Goal: Information Seeking & Learning: Learn about a topic

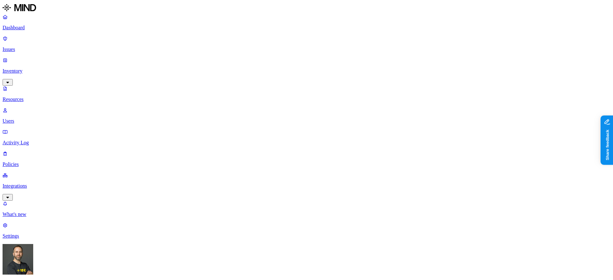
click at [47, 26] on p "Dashboard" at bounding box center [307, 28] width 608 height 6
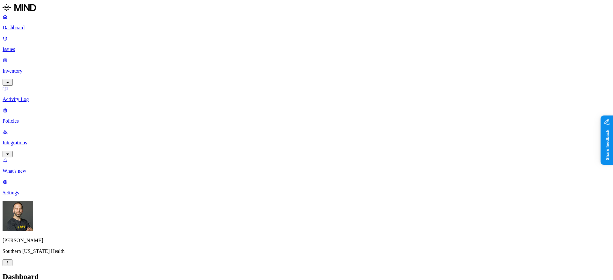
click at [33, 68] on p "Inventory" at bounding box center [307, 71] width 608 height 6
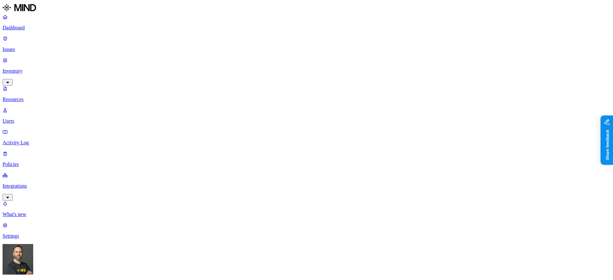
type input "## Team D&D ### Ongoing projects | Project | Tasks | | | --- | --- | --- | | Se…"
type input "2023 Taxes Raisor.pdf"
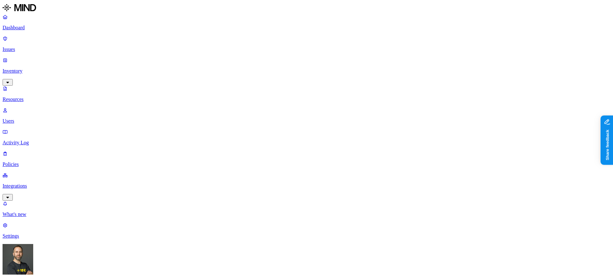
scroll to position [49, 0]
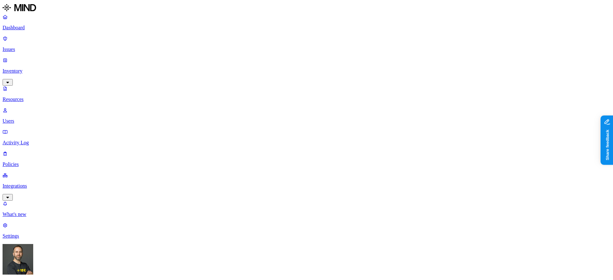
click at [28, 162] on p "Policies" at bounding box center [307, 165] width 608 height 6
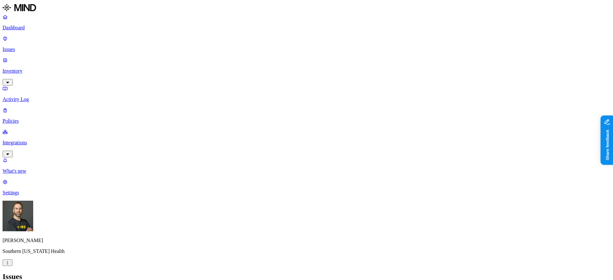
scroll to position [95, 0]
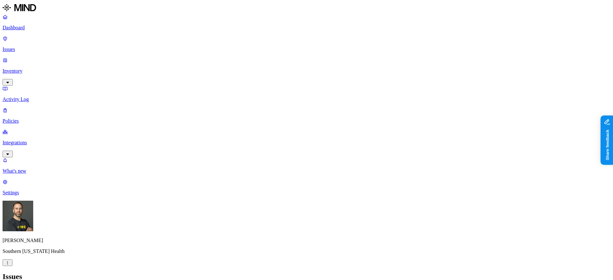
click at [46, 68] on p "Inventory" at bounding box center [307, 71] width 608 height 6
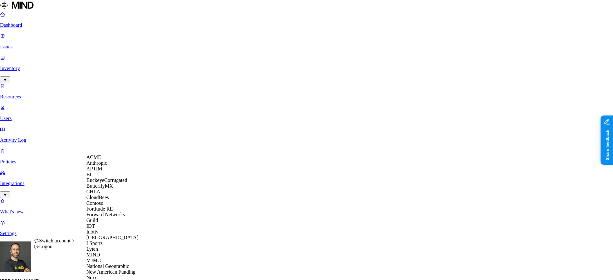
scroll to position [160, 0]
click at [114, 264] on span "National Geographic" at bounding box center [107, 266] width 43 height 5
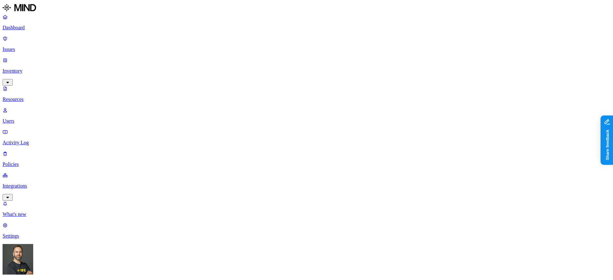
click at [46, 27] on p "Dashboard" at bounding box center [307, 28] width 608 height 6
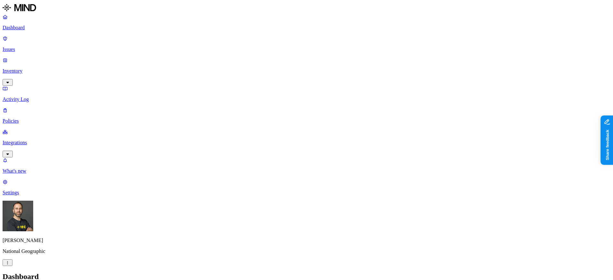
click at [42, 68] on p "Inventory" at bounding box center [307, 71] width 608 height 6
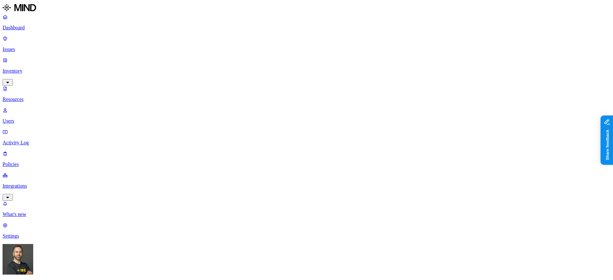
click at [42, 31] on link "Dashboard" at bounding box center [307, 22] width 608 height 17
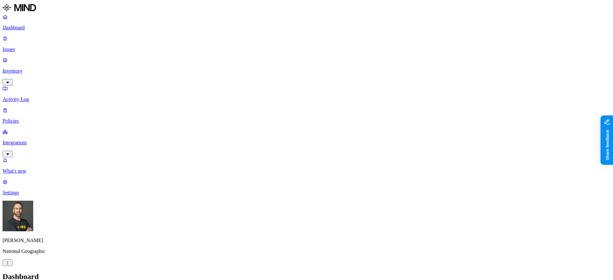
click at [42, 68] on p "Inventory" at bounding box center [307, 71] width 608 height 6
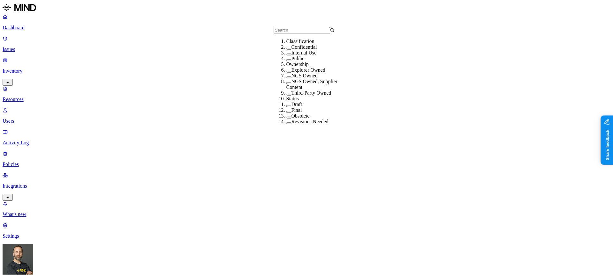
click at [286, 50] on button "button" at bounding box center [288, 49] width 5 height 2
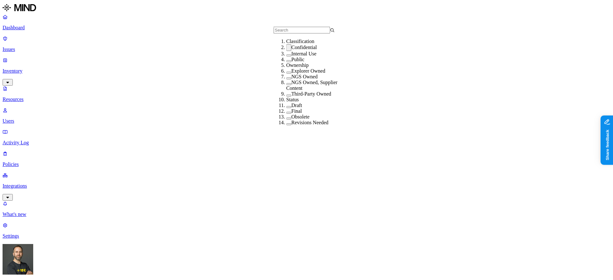
click at [286, 56] on button "button" at bounding box center [288, 56] width 5 height 2
click at [286, 51] on button "button" at bounding box center [288, 47] width 5 height 7
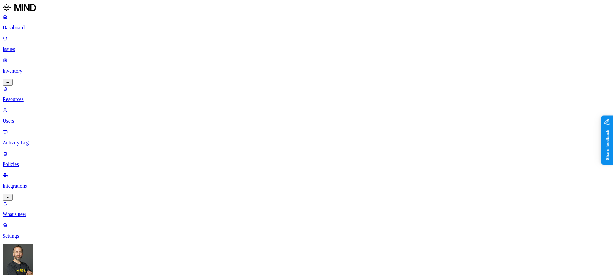
click at [333, 104] on button "button" at bounding box center [335, 105] width 5 height 2
click at [333, 128] on button "button" at bounding box center [335, 129] width 5 height 2
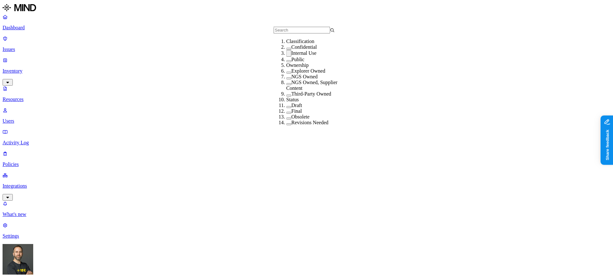
click at [286, 57] on button "button" at bounding box center [288, 53] width 5 height 7
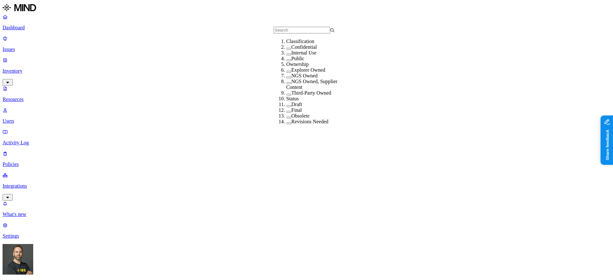
click at [286, 50] on button "button" at bounding box center [288, 49] width 5 height 2
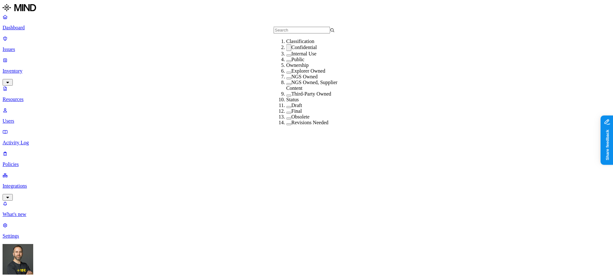
click at [286, 56] on button "button" at bounding box center [288, 56] width 5 height 2
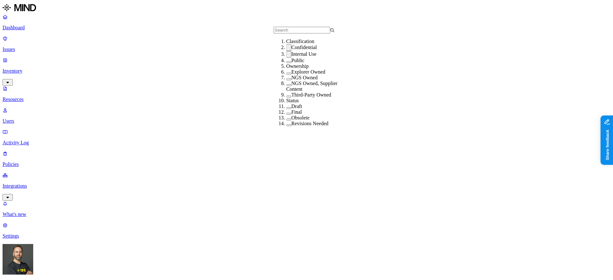
click at [286, 51] on button "button" at bounding box center [288, 47] width 5 height 7
click at [286, 50] on button "button" at bounding box center [288, 49] width 5 height 2
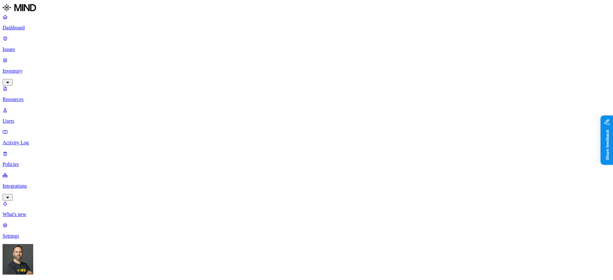
scroll to position [13, 0]
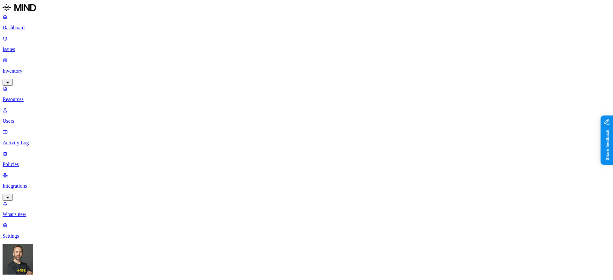
scroll to position [13, 0]
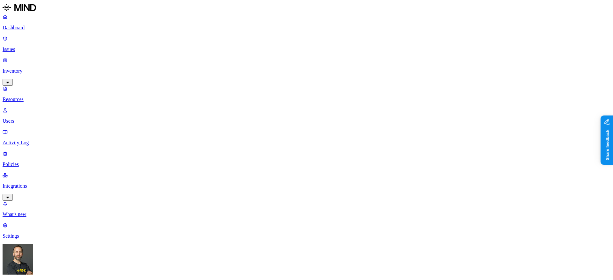
scroll to position [77, 0]
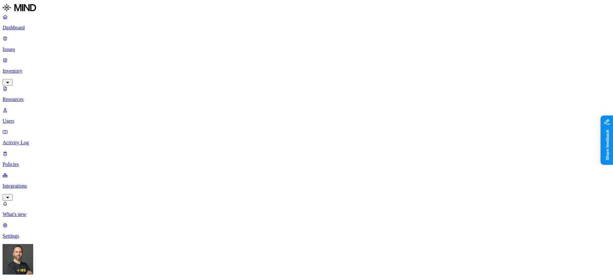
scroll to position [13, 0]
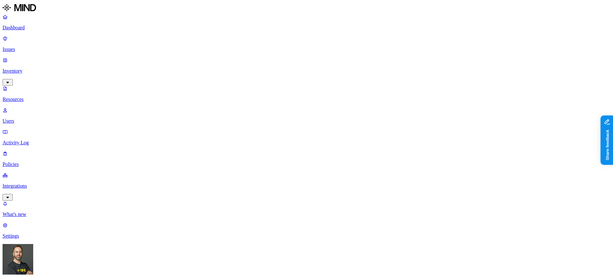
scroll to position [51, 0]
click at [43, 31] on p "Dashboard" at bounding box center [307, 28] width 608 height 6
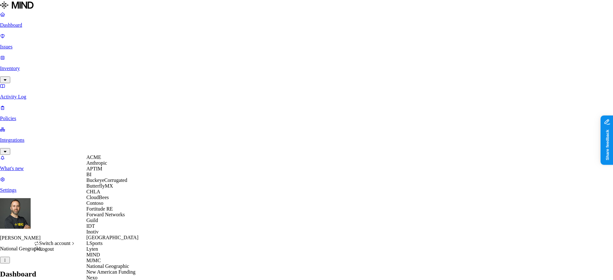
scroll to position [139, 0]
click at [116, 270] on span "New American Funding" at bounding box center [110, 272] width 49 height 5
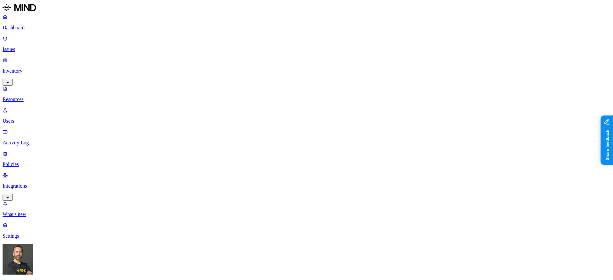
click at [48, 28] on p "Dashboard" at bounding box center [307, 28] width 608 height 6
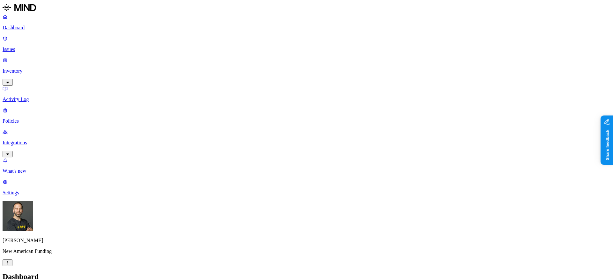
click at [48, 68] on p "Inventory" at bounding box center [307, 71] width 608 height 6
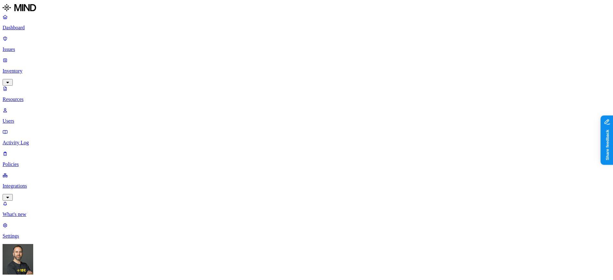
click at [41, 27] on p "Dashboard" at bounding box center [307, 28] width 608 height 6
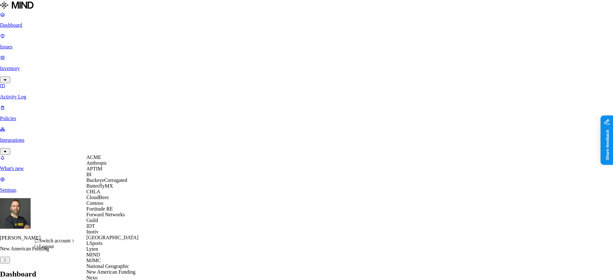
click at [110, 183] on span "BuckeyeCorrugated" at bounding box center [106, 180] width 41 height 5
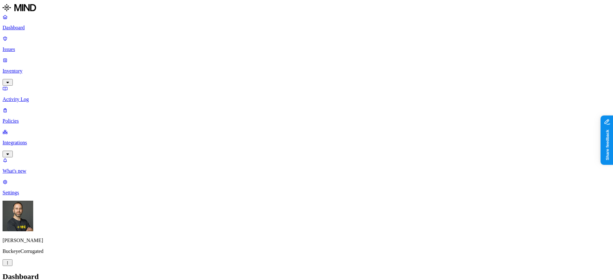
click at [42, 68] on p "Inventory" at bounding box center [307, 71] width 608 height 6
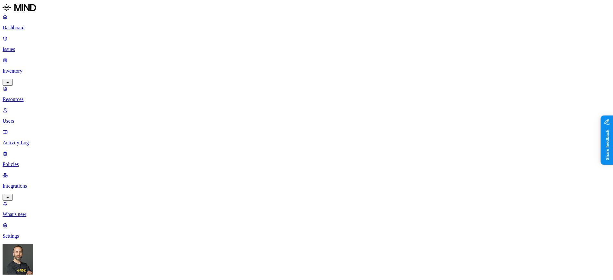
click at [41, 26] on p "Dashboard" at bounding box center [307, 28] width 608 height 6
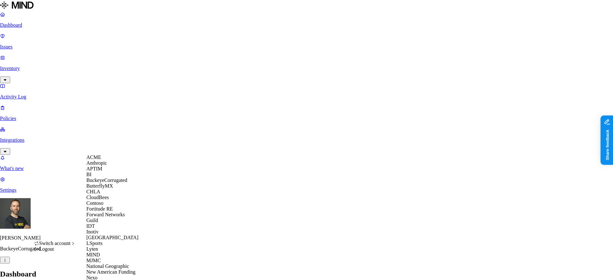
scroll to position [177, 0]
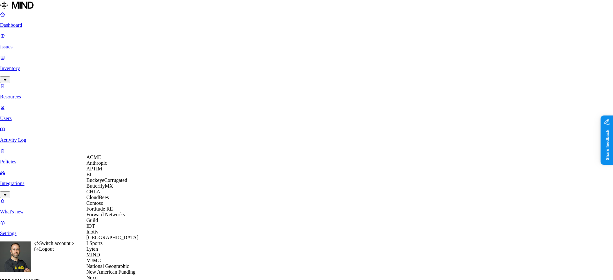
scroll to position [179, 0]
click at [117, 264] on span "National Geographic" at bounding box center [107, 266] width 43 height 5
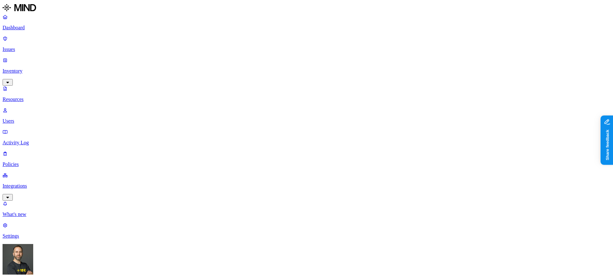
scroll to position [26, 0]
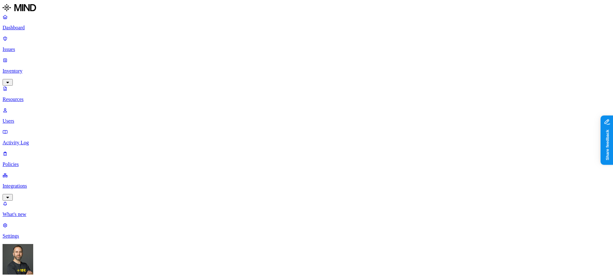
scroll to position [13, 0]
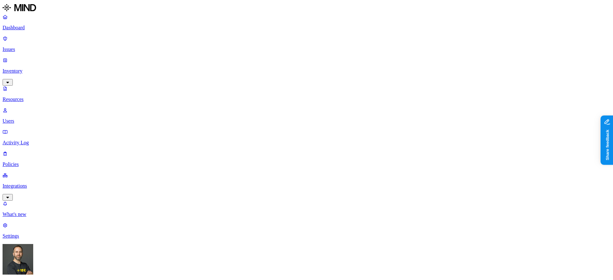
scroll to position [13, 0]
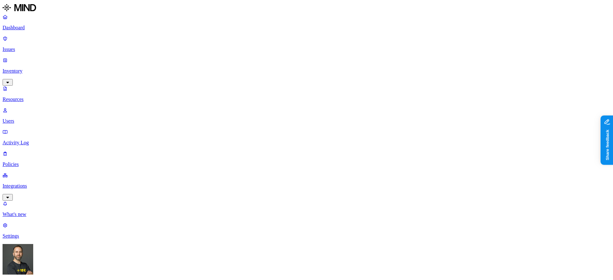
click at [27, 162] on p "Policies" at bounding box center [307, 165] width 608 height 6
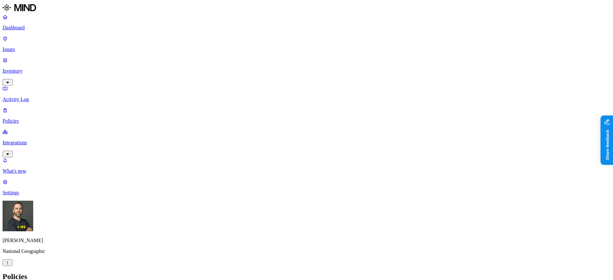
click at [28, 28] on p "Dashboard" at bounding box center [307, 28] width 608 height 6
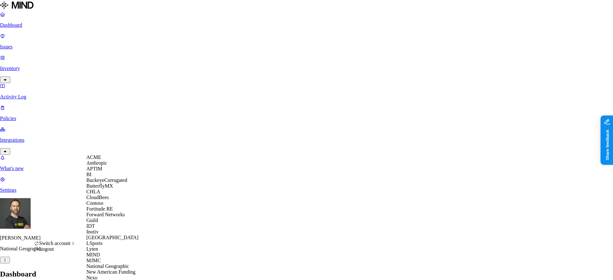
click at [111, 183] on span "BuckeyeCorrugated" at bounding box center [106, 180] width 41 height 5
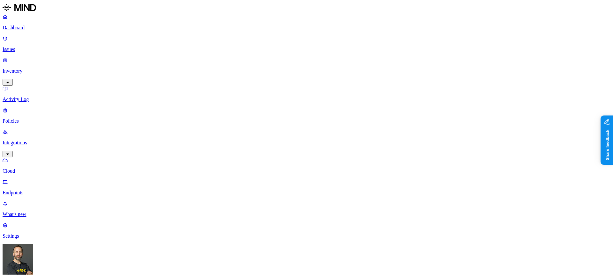
click at [28, 190] on p "Endpoints" at bounding box center [307, 193] width 608 height 6
click at [30, 118] on p "Policies" at bounding box center [307, 121] width 608 height 6
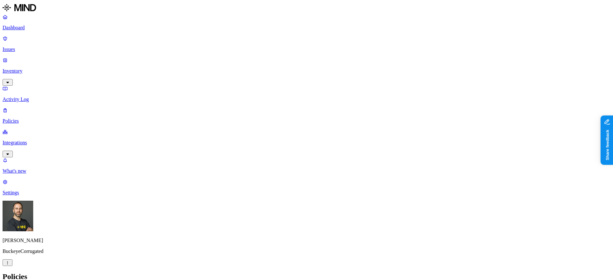
click at [30, 27] on p "Dashboard" at bounding box center [307, 28] width 608 height 6
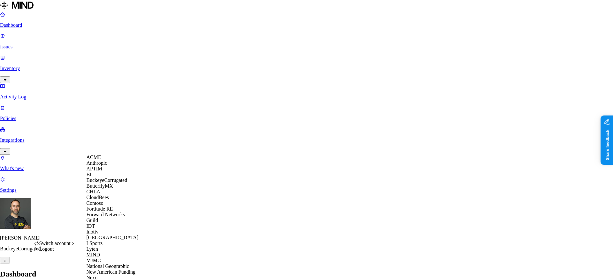
scroll to position [8, 0]
click at [107, 200] on span "CloudBees" at bounding box center [97, 197] width 22 height 5
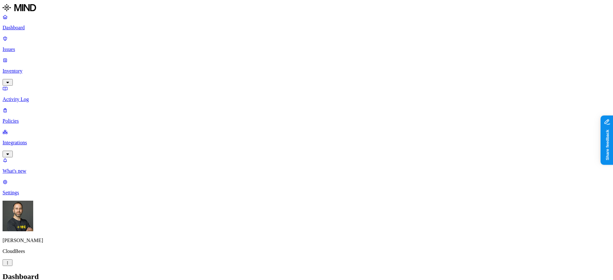
click at [43, 97] on p "Activity Log" at bounding box center [307, 100] width 608 height 6
type input "gmail"
click at [43, 68] on p "Inventory" at bounding box center [307, 71] width 608 height 6
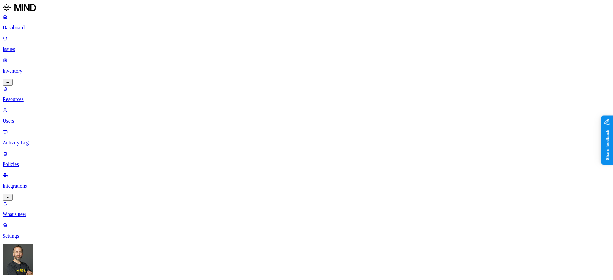
click at [33, 118] on p "Users" at bounding box center [307, 121] width 608 height 6
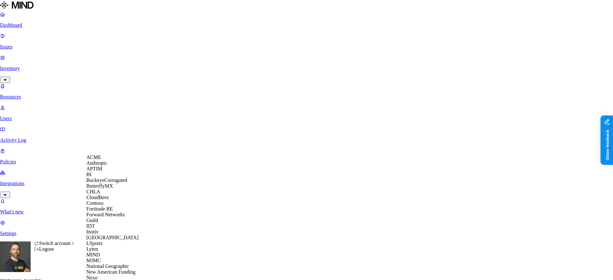
scroll to position [165, 0]
click at [119, 264] on span "National Geographic" at bounding box center [107, 266] width 43 height 5
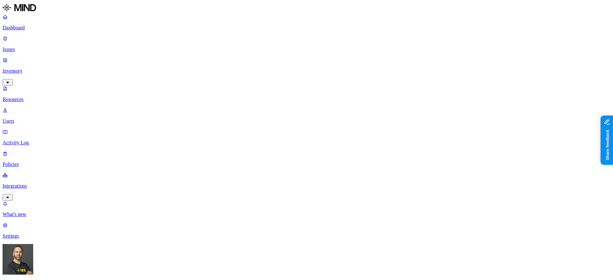
click at [37, 27] on p "Dashboard" at bounding box center [307, 28] width 608 height 6
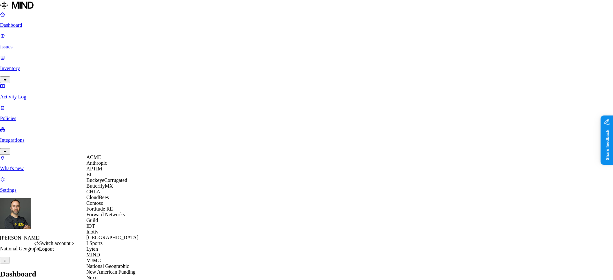
scroll to position [271, 0]
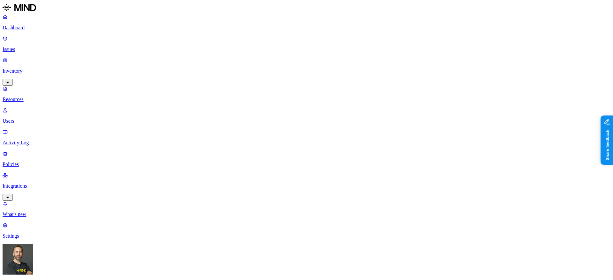
click at [38, 108] on link "Users" at bounding box center [307, 116] width 608 height 17
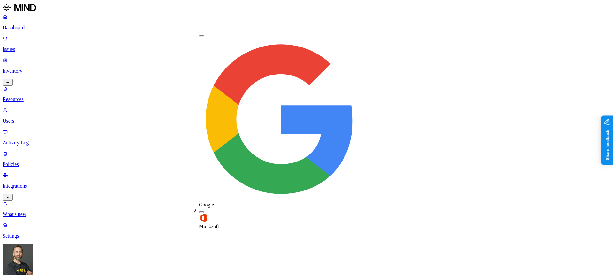
click at [214, 202] on span "Google" at bounding box center [206, 204] width 15 height 5
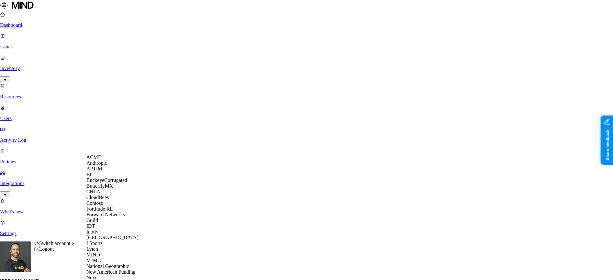
scroll to position [161, 0]
click at [115, 264] on span "National Geographic" at bounding box center [107, 266] width 43 height 5
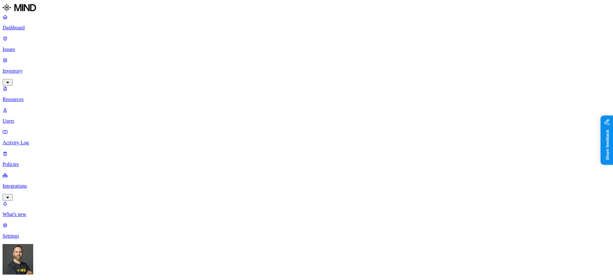
click at [28, 162] on p "Policies" at bounding box center [307, 165] width 608 height 6
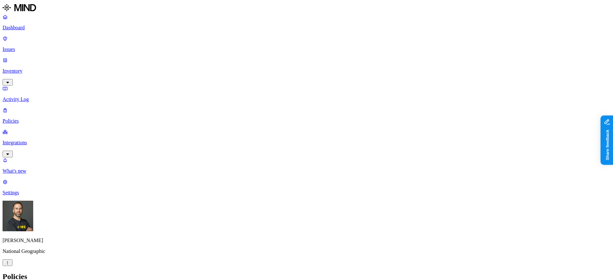
click at [283, 171] on label "Departments" at bounding box center [281, 167] width 26 height 5
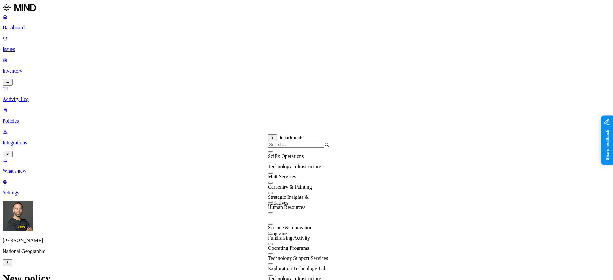
click at [271, 139] on icon at bounding box center [272, 139] width 4 height 4
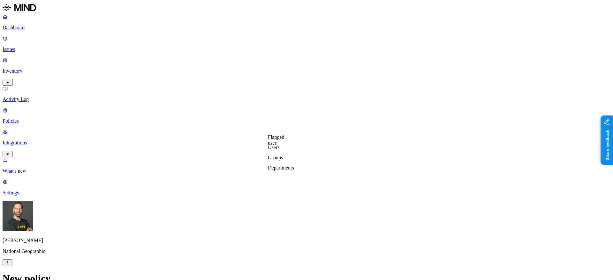
click at [280, 161] on label "Groups" at bounding box center [275, 157] width 15 height 5
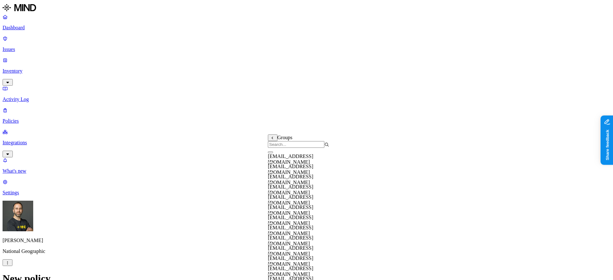
click at [273, 140] on icon at bounding box center [272, 139] width 4 height 4
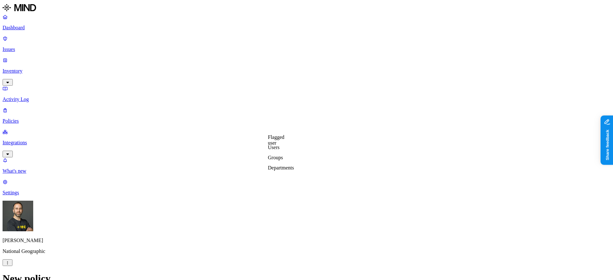
click at [280, 161] on label "Groups" at bounding box center [275, 157] width 15 height 5
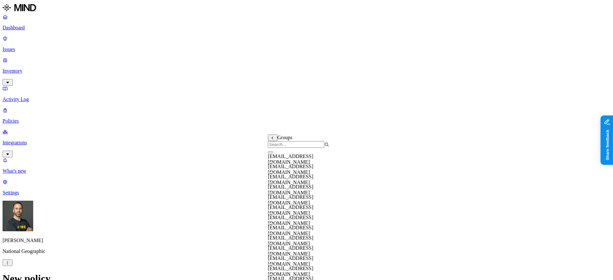
scroll to position [0, 0]
click at [272, 139] on icon at bounding box center [273, 138] width 2 height 3
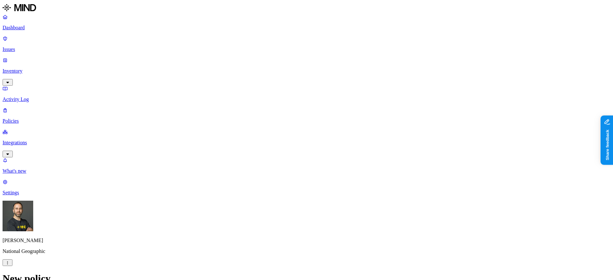
scroll to position [345, 0]
click at [33, 47] on p "Issues" at bounding box center [307, 50] width 608 height 6
click at [29, 68] on p "Inventory" at bounding box center [307, 71] width 608 height 6
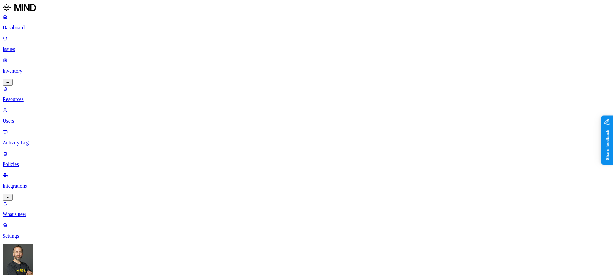
click at [47, 118] on p "Users" at bounding box center [307, 121] width 608 height 6
type input "ceo"
click at [234, 50] on div "Office of the CEO" at bounding box center [254, 47] width 61 height 6
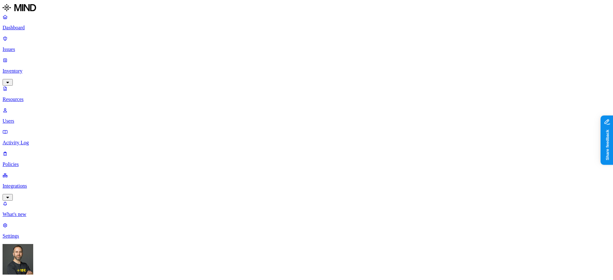
click at [42, 162] on p "Policies" at bounding box center [307, 165] width 608 height 6
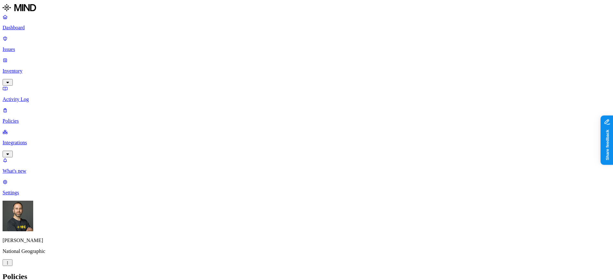
click at [45, 25] on p "Dashboard" at bounding box center [307, 28] width 608 height 6
click at [40, 118] on p "Policies" at bounding box center [307, 121] width 608 height 6
click at [30, 68] on p "Inventory" at bounding box center [307, 71] width 608 height 6
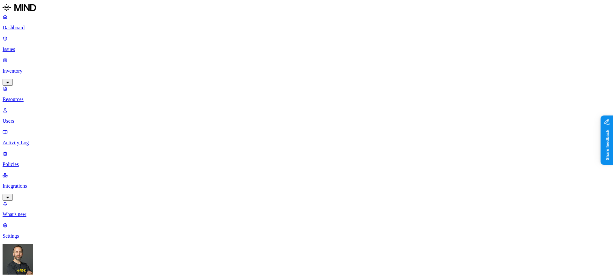
click at [29, 108] on link "Users" at bounding box center [307, 116] width 608 height 17
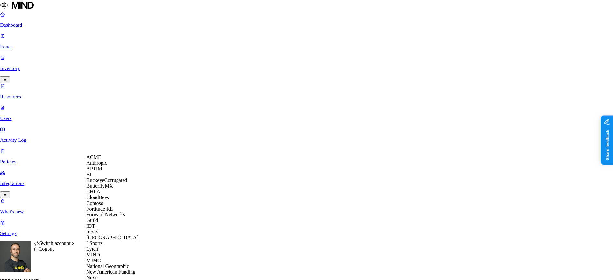
scroll to position [271, 0]
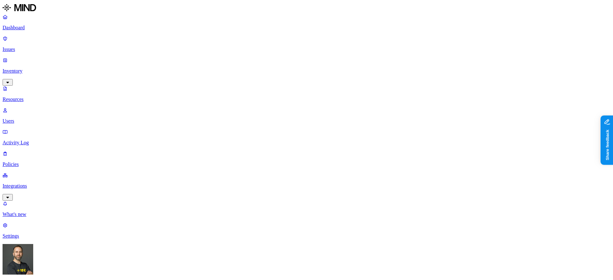
click at [33, 97] on p "Resources" at bounding box center [307, 100] width 608 height 6
click at [310, 127] on button "button" at bounding box center [312, 128] width 5 height 2
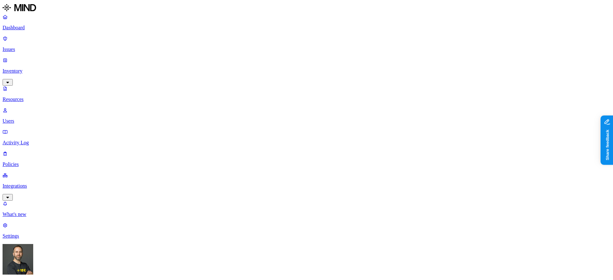
scroll to position [65, 0]
click at [62, 267] on div "Tom Mayblum Yageo" at bounding box center [307, 276] width 608 height 65
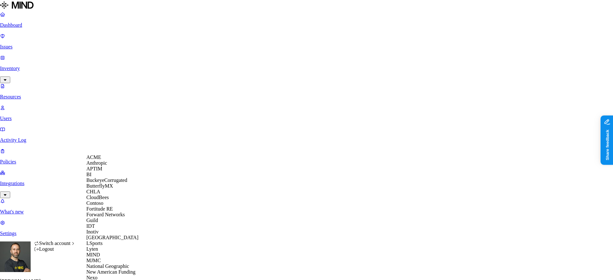
click at [101, 160] on span "ACME" at bounding box center [93, 157] width 15 height 5
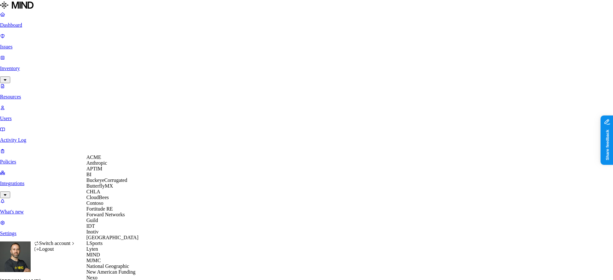
scroll to position [202, 0]
click at [113, 264] on span "National Geographic" at bounding box center [107, 266] width 43 height 5
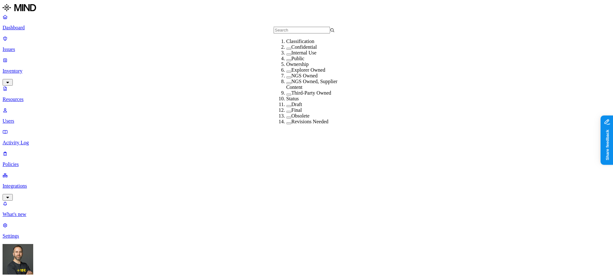
click at [286, 50] on button "button" at bounding box center [288, 49] width 5 height 2
click at [286, 56] on button "button" at bounding box center [288, 56] width 5 height 2
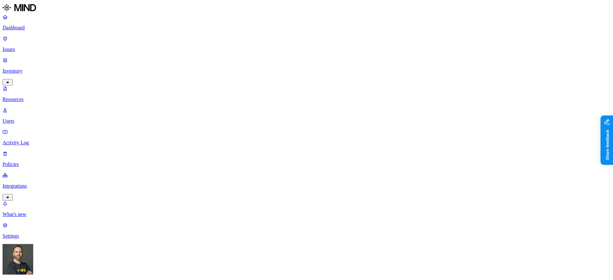
drag, startPoint x: 183, startPoint y: 36, endPoint x: 205, endPoint y: 36, distance: 22.0
drag, startPoint x: 205, startPoint y: 36, endPoint x: 220, endPoint y: 36, distance: 14.7
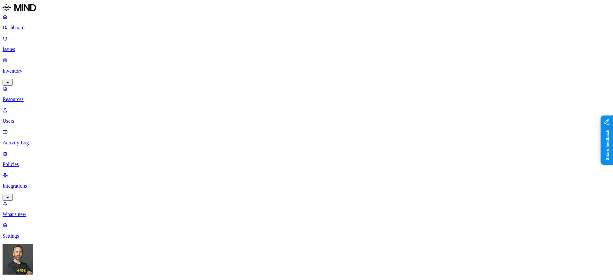
click at [40, 29] on p "Dashboard" at bounding box center [307, 28] width 608 height 6
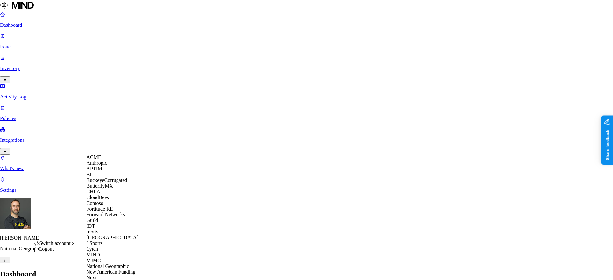
scroll to position [8, 0]
click at [115, 183] on span "BuckeyeCorrugated" at bounding box center [106, 180] width 41 height 5
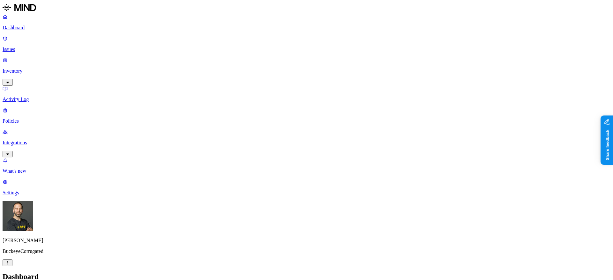
click at [52, 68] on p "Inventory" at bounding box center [307, 71] width 608 height 6
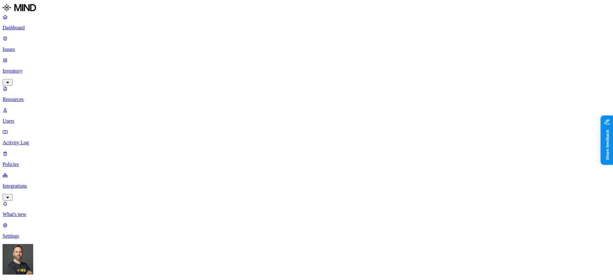
click at [286, 127] on button "button" at bounding box center [288, 128] width 5 height 2
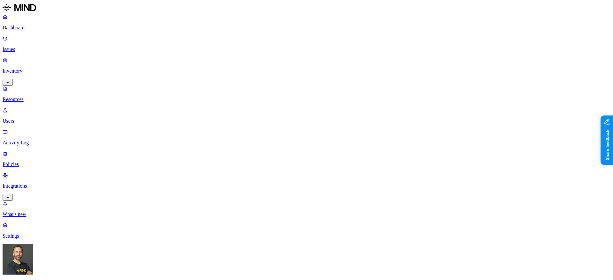
click at [49, 25] on p "Dashboard" at bounding box center [307, 28] width 608 height 6
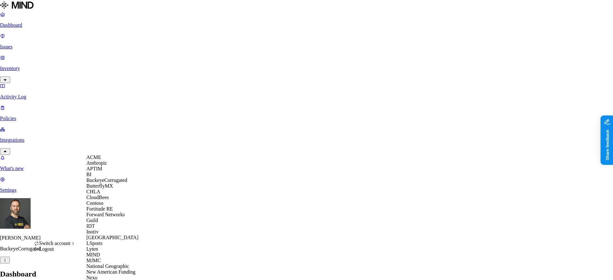
scroll to position [151, 0]
click at [115, 270] on span "New American Funding" at bounding box center [110, 272] width 49 height 5
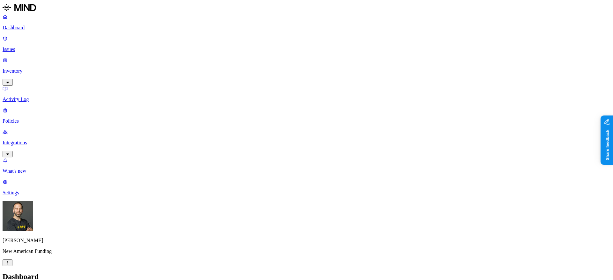
click at [52, 68] on p "Inventory" at bounding box center [307, 71] width 608 height 6
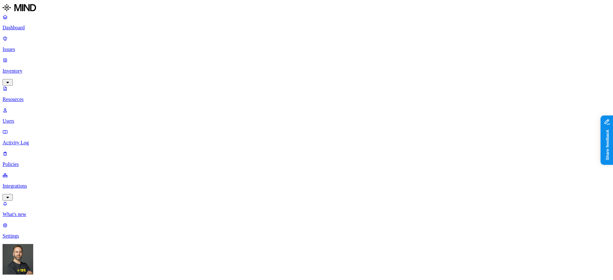
click at [286, 127] on button "button" at bounding box center [288, 128] width 5 height 2
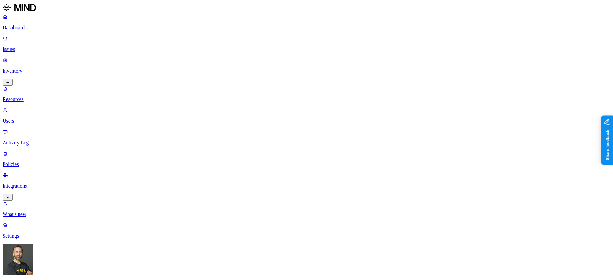
click at [41, 26] on p "Dashboard" at bounding box center [307, 28] width 608 height 6
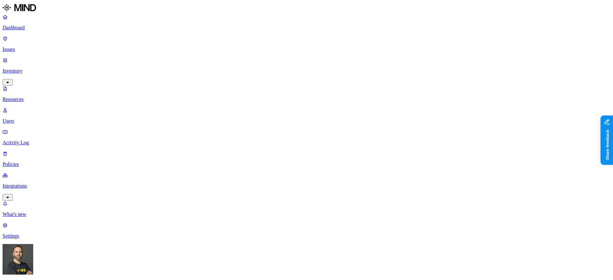
click at [37, 29] on p "Dashboard" at bounding box center [307, 28] width 608 height 6
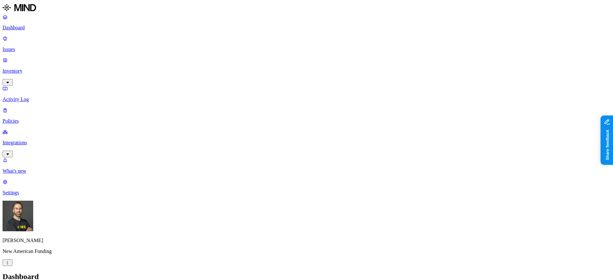
click at [33, 57] on div "Dashboard Issues Inventory Activity Log Policies Integrations" at bounding box center [307, 86] width 608 height 144
click at [31, 68] on p "Inventory" at bounding box center [307, 71] width 608 height 6
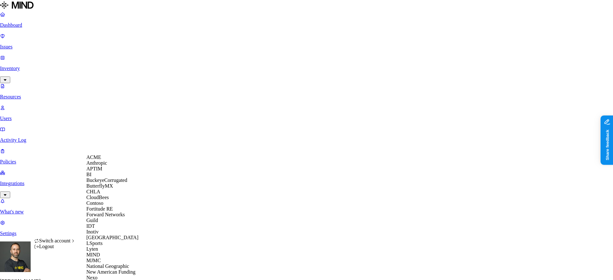
scroll to position [200, 0]
click at [119, 264] on span "National Geographic" at bounding box center [107, 266] width 43 height 5
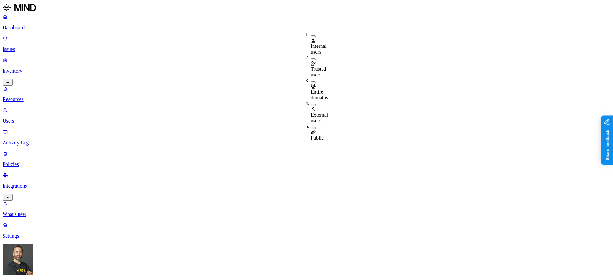
click at [310, 127] on button "button" at bounding box center [312, 128] width 5 height 2
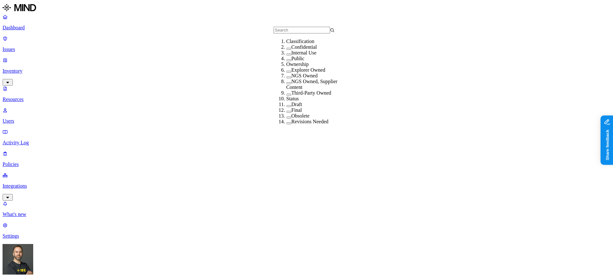
click at [286, 50] on button "button" at bounding box center [288, 49] width 5 height 2
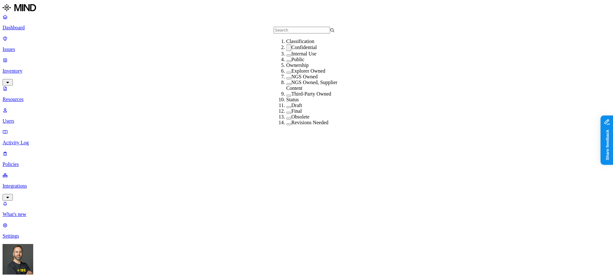
click at [286, 56] on button "button" at bounding box center [288, 56] width 5 height 2
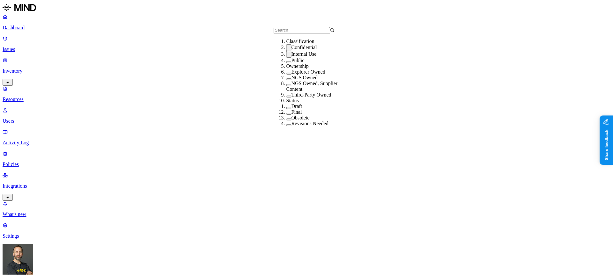
click at [286, 51] on button "button" at bounding box center [288, 47] width 5 height 7
click at [286, 57] on button "button" at bounding box center [288, 53] width 5 height 7
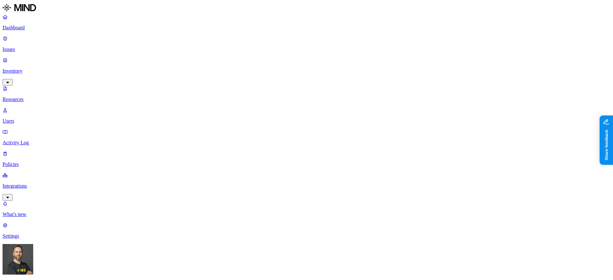
click at [190, 89] on button "button" at bounding box center [192, 90] width 5 height 2
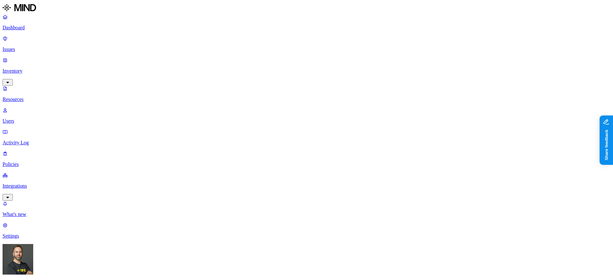
click at [190, 86] on button "button" at bounding box center [192, 89] width 5 height 7
click at [190, 53] on button "button" at bounding box center [192, 54] width 5 height 2
click at [42, 27] on p "Dashboard" at bounding box center [307, 28] width 608 height 6
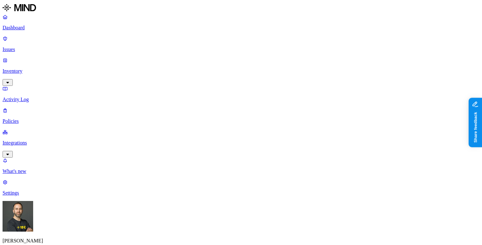
click at [50, 68] on p "Inventory" at bounding box center [241, 71] width 477 height 6
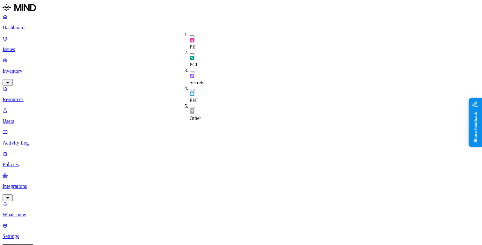
click at [54, 29] on p "Dashboard" at bounding box center [241, 28] width 477 height 6
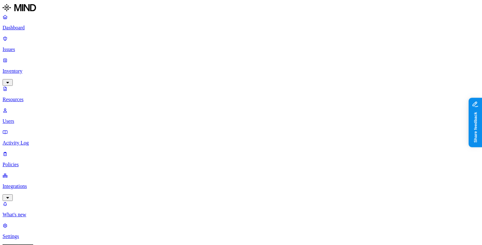
click at [34, 25] on p "Dashboard" at bounding box center [241, 28] width 477 height 6
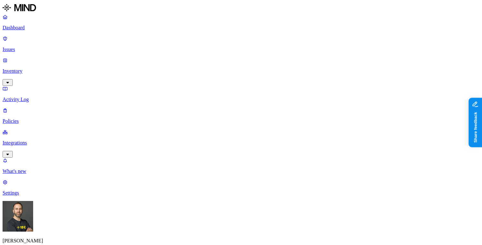
click at [47, 68] on p "Inventory" at bounding box center [241, 71] width 477 height 6
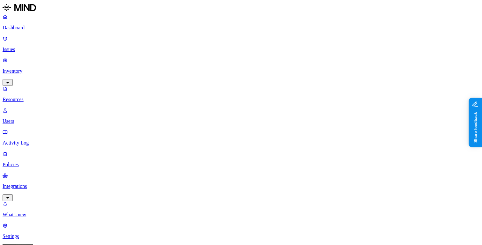
click at [40, 118] on p "Users" at bounding box center [241, 121] width 477 height 6
click at [51, 183] on p "Integrations" at bounding box center [241, 186] width 477 height 6
click at [34, 234] on p "Settings" at bounding box center [241, 237] width 477 height 6
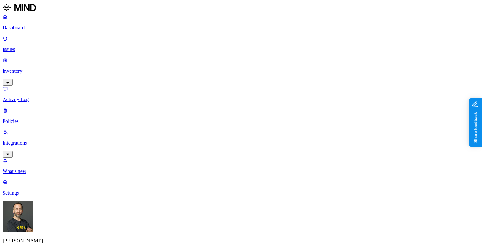
click at [37, 28] on p "Dashboard" at bounding box center [241, 28] width 477 height 6
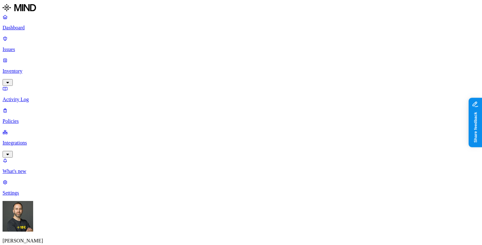
click at [32, 68] on p "Inventory" at bounding box center [241, 71] width 477 height 6
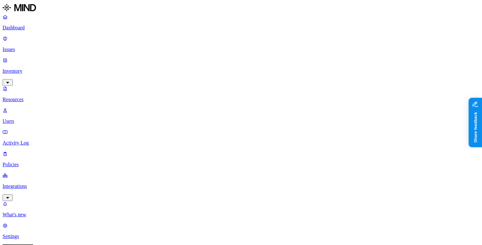
click at [35, 108] on link "Users" at bounding box center [241, 116] width 477 height 17
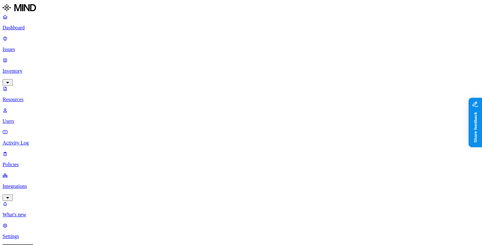
click at [41, 26] on p "Dashboard" at bounding box center [241, 28] width 477 height 6
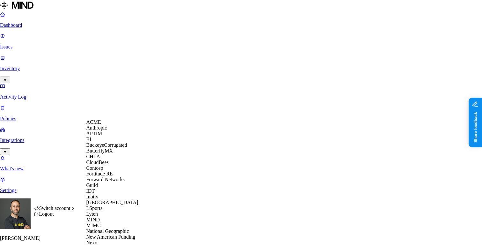
click at [114, 148] on span "BuckeyeCorrugated" at bounding box center [106, 144] width 41 height 5
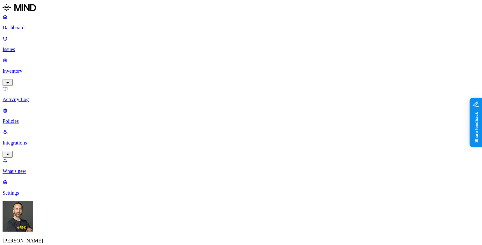
click at [38, 47] on p "Issues" at bounding box center [241, 50] width 477 height 6
click at [60, 235] on html "Dashboard Issues Inventory Activity Log Policies Integrations What's new 1 Sett…" at bounding box center [241, 207] width 482 height 415
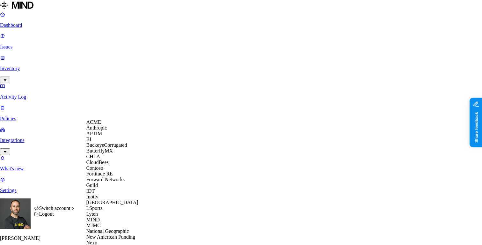
scroll to position [148, 0]
click at [113, 228] on span "National Geographic" at bounding box center [107, 230] width 43 height 5
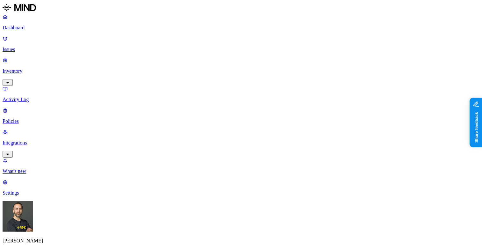
click at [47, 57] on link "Inventory" at bounding box center [241, 70] width 477 height 27
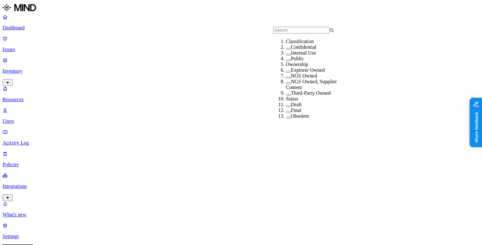
click at [286, 50] on button "button" at bounding box center [288, 49] width 5 height 2
click at [286, 56] on button "button" at bounding box center [288, 56] width 5 height 2
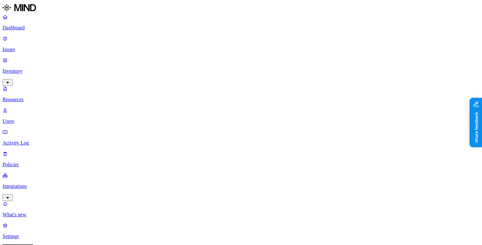
click at [355, 127] on button "button" at bounding box center [357, 128] width 5 height 2
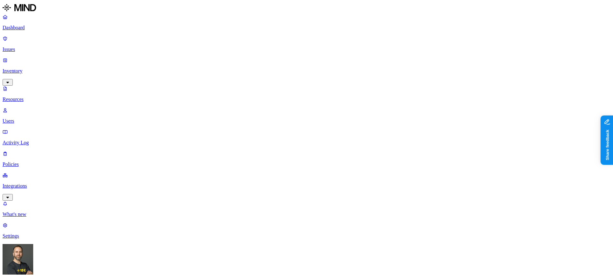
click at [23, 26] on p "Dashboard" at bounding box center [307, 28] width 608 height 6
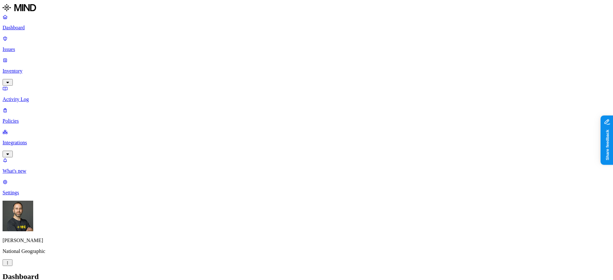
click at [43, 14] on link at bounding box center [307, 8] width 608 height 11
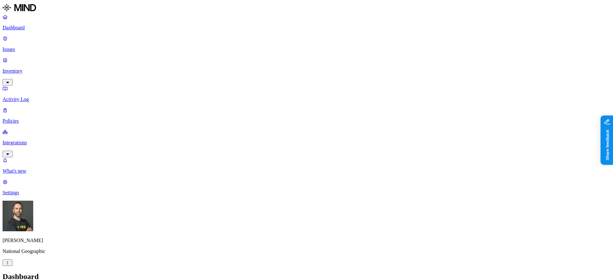
click at [47, 47] on p "Issues" at bounding box center [307, 50] width 608 height 6
click at [40, 68] on p "Inventory" at bounding box center [307, 71] width 608 height 6
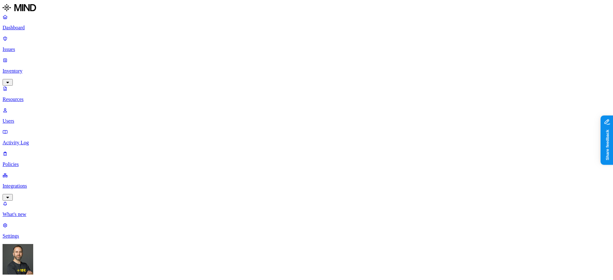
click at [190, 35] on button "button" at bounding box center [192, 36] width 5 height 2
click at [190, 54] on button "button" at bounding box center [192, 55] width 5 height 2
click at [190, 72] on button "button" at bounding box center [192, 73] width 5 height 2
click at [190, 90] on button "button" at bounding box center [192, 91] width 5 height 2
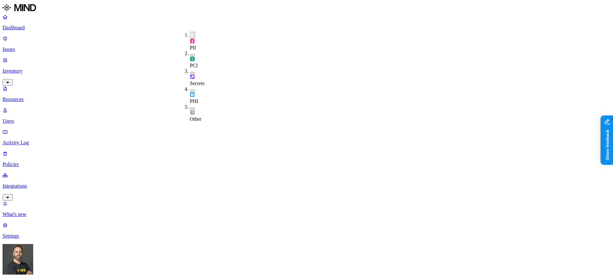
click at [190, 104] on div "Other" at bounding box center [190, 113] width 0 height 18
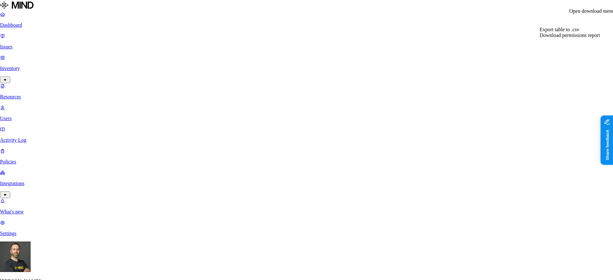
click at [482, 32] on span "Export table to .csv" at bounding box center [559, 29] width 40 height 5
